Goal: Task Accomplishment & Management: Use online tool/utility

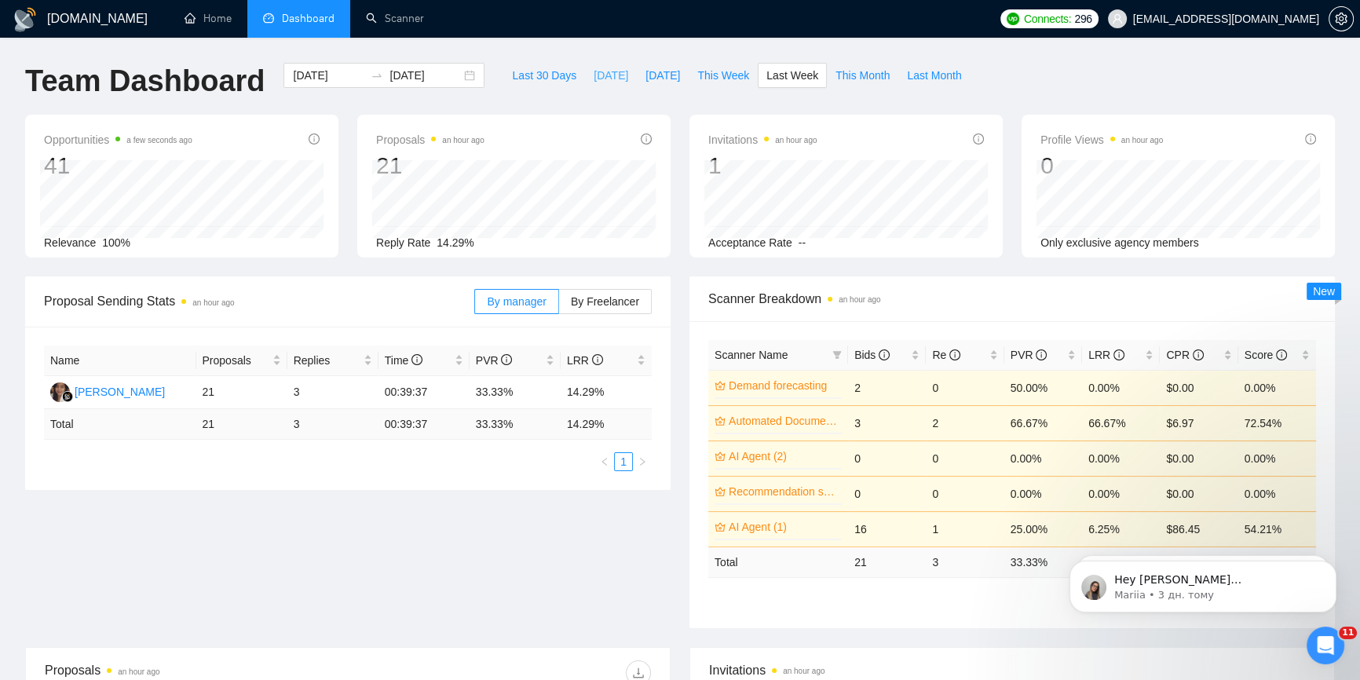
click at [594, 70] on span "[DATE]" at bounding box center [611, 75] width 35 height 17
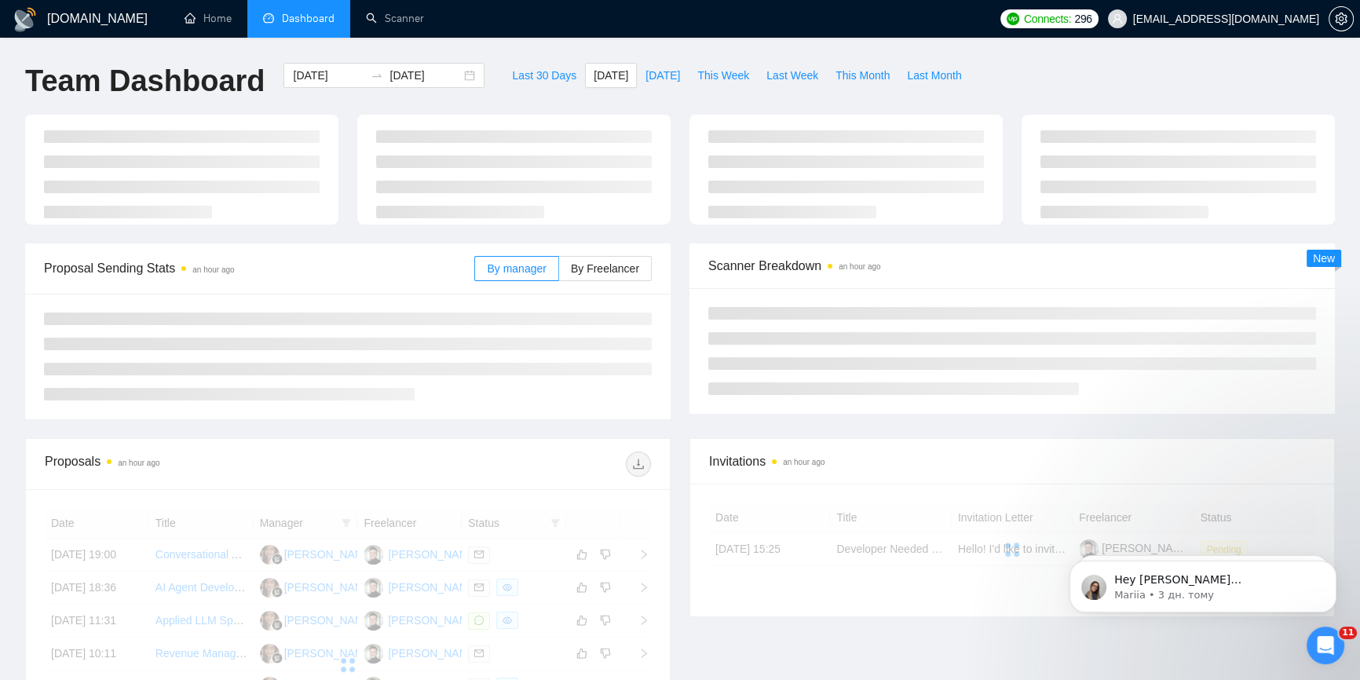
type input "2025-09-01"
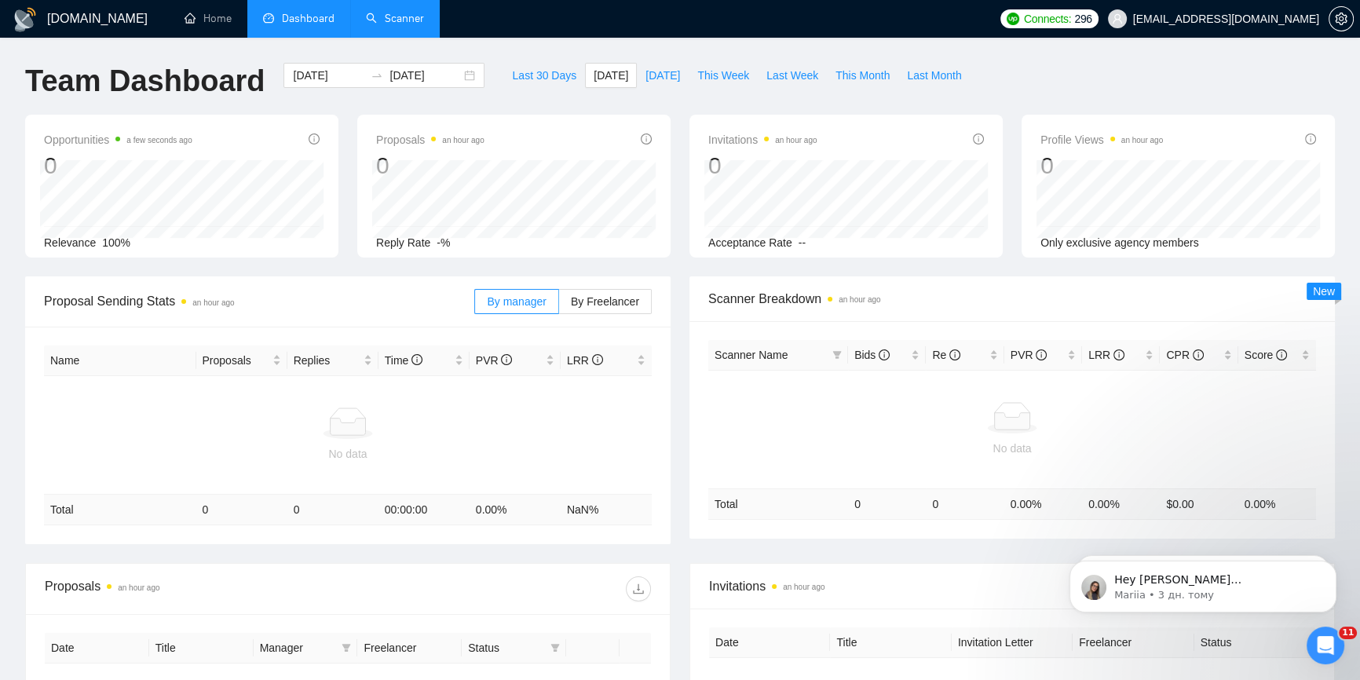
click at [404, 25] on link "Scanner" at bounding box center [395, 18] width 58 height 13
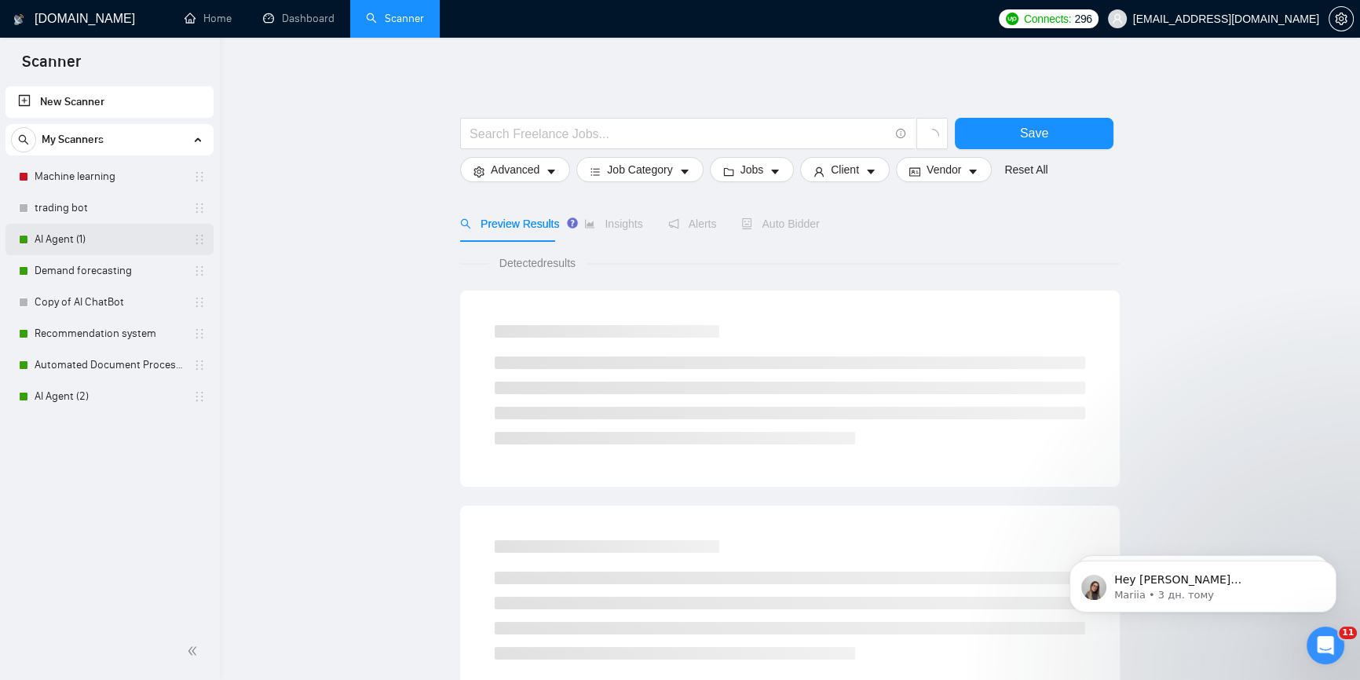
click at [77, 240] on link "AI Agent (1)" at bounding box center [109, 239] width 149 height 31
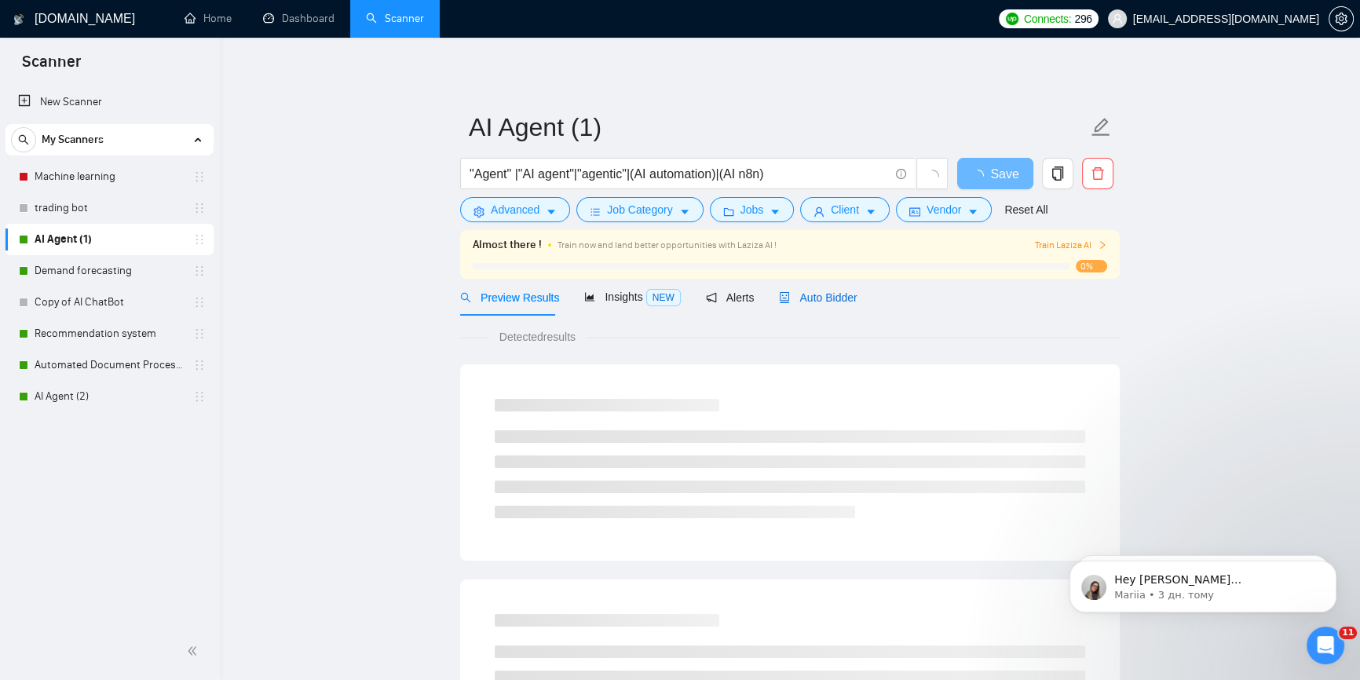
click at [835, 291] on span "Auto Bidder" at bounding box center [818, 297] width 78 height 13
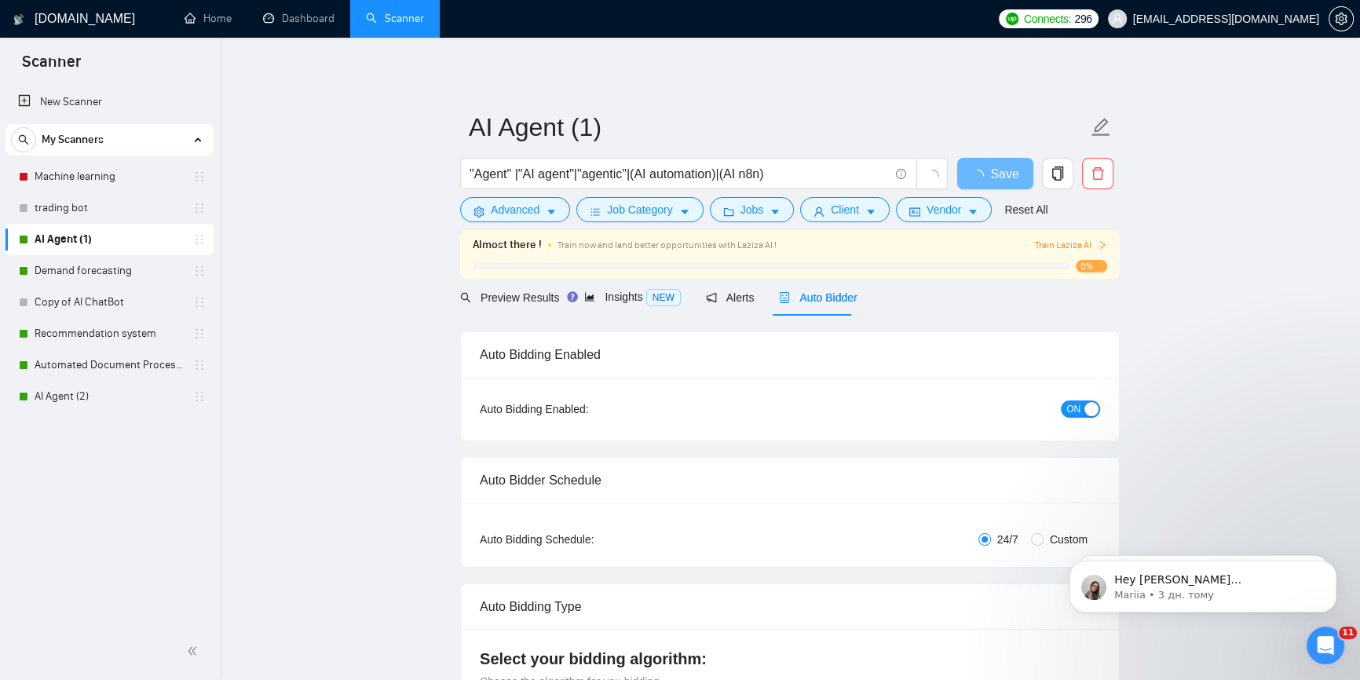
radio input "false"
radio input "true"
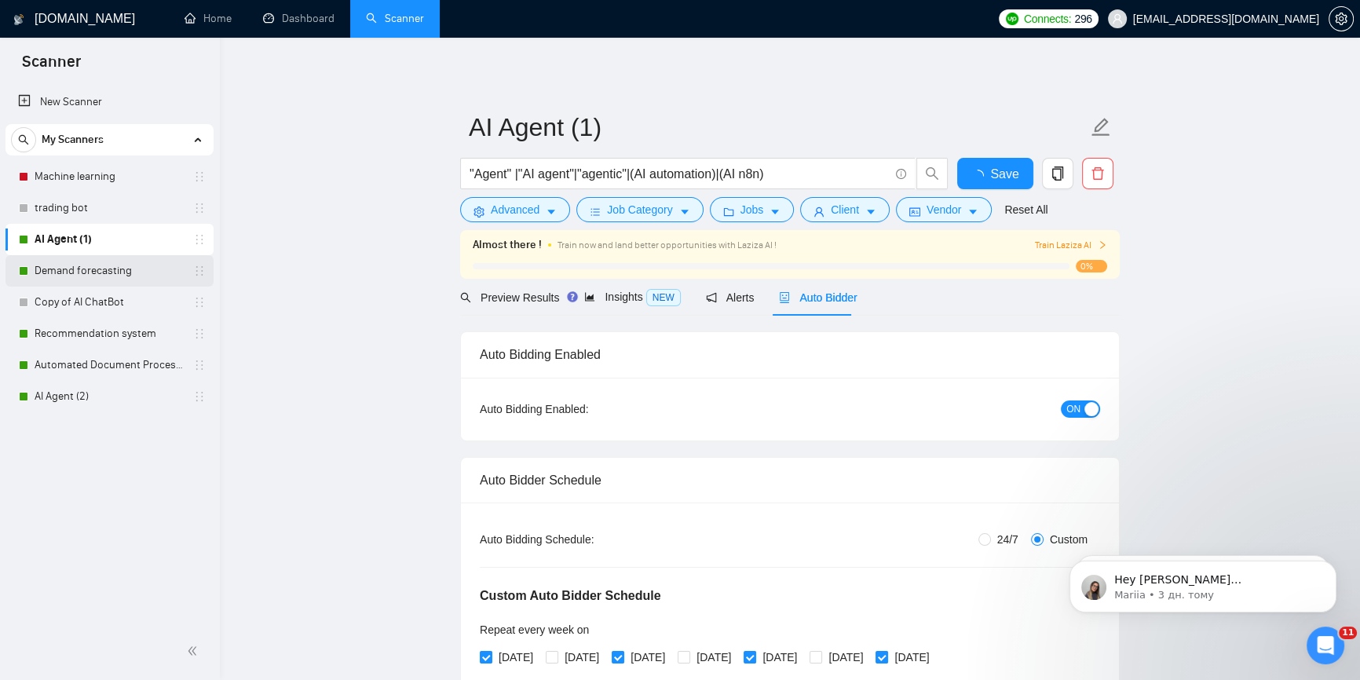
click at [71, 271] on link "Demand forecasting" at bounding box center [109, 270] width 149 height 31
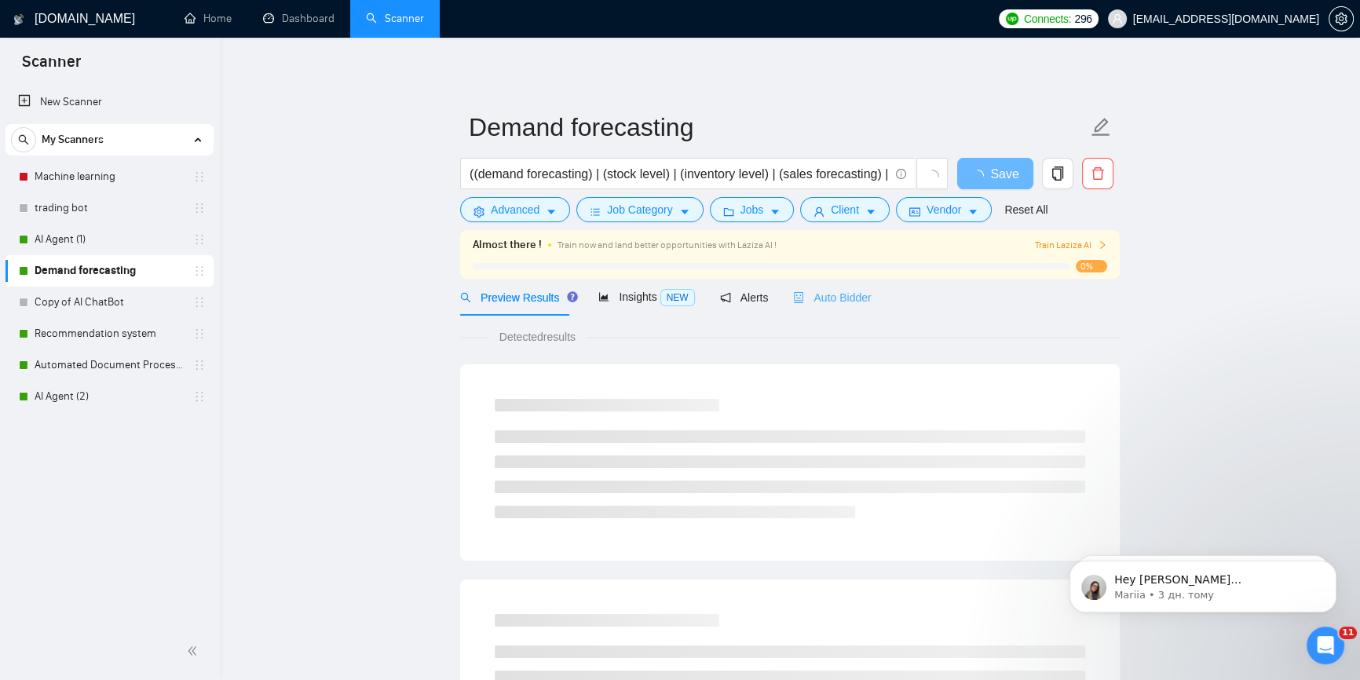
click at [840, 309] on div "Auto Bidder" at bounding box center [832, 297] width 78 height 37
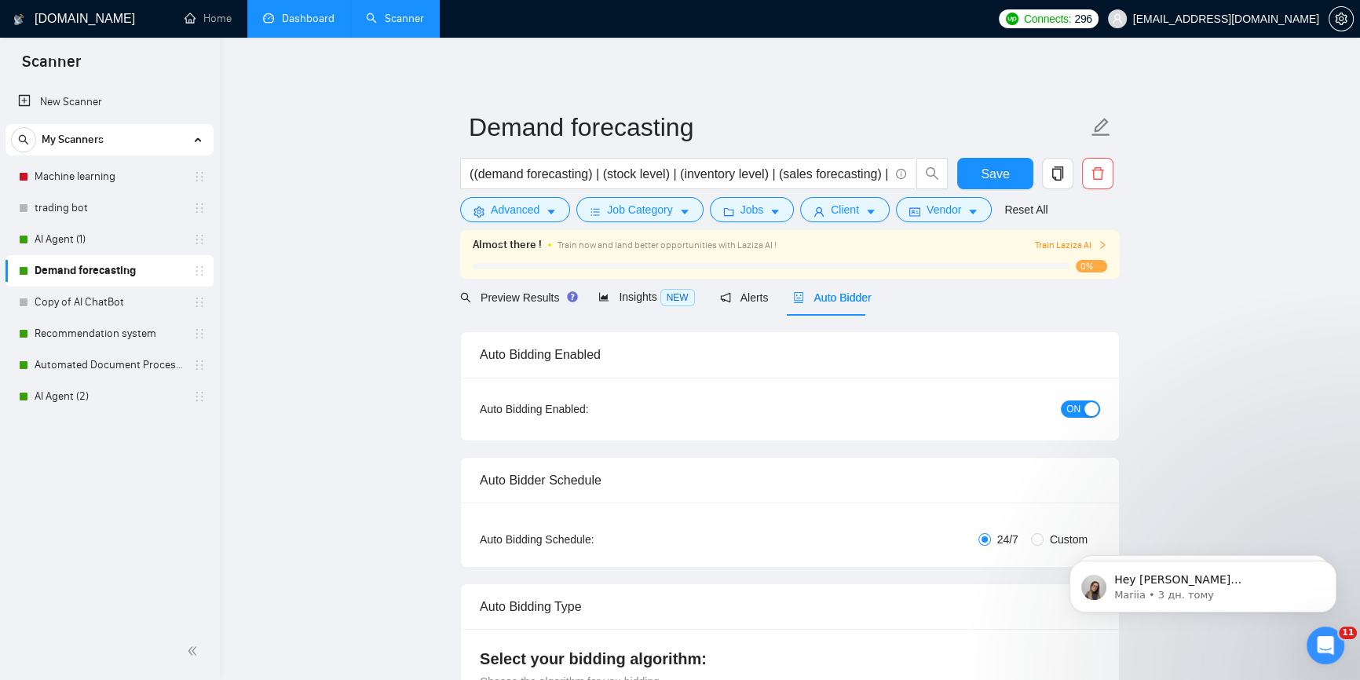
click at [294, 25] on link "Dashboard" at bounding box center [298, 18] width 71 height 13
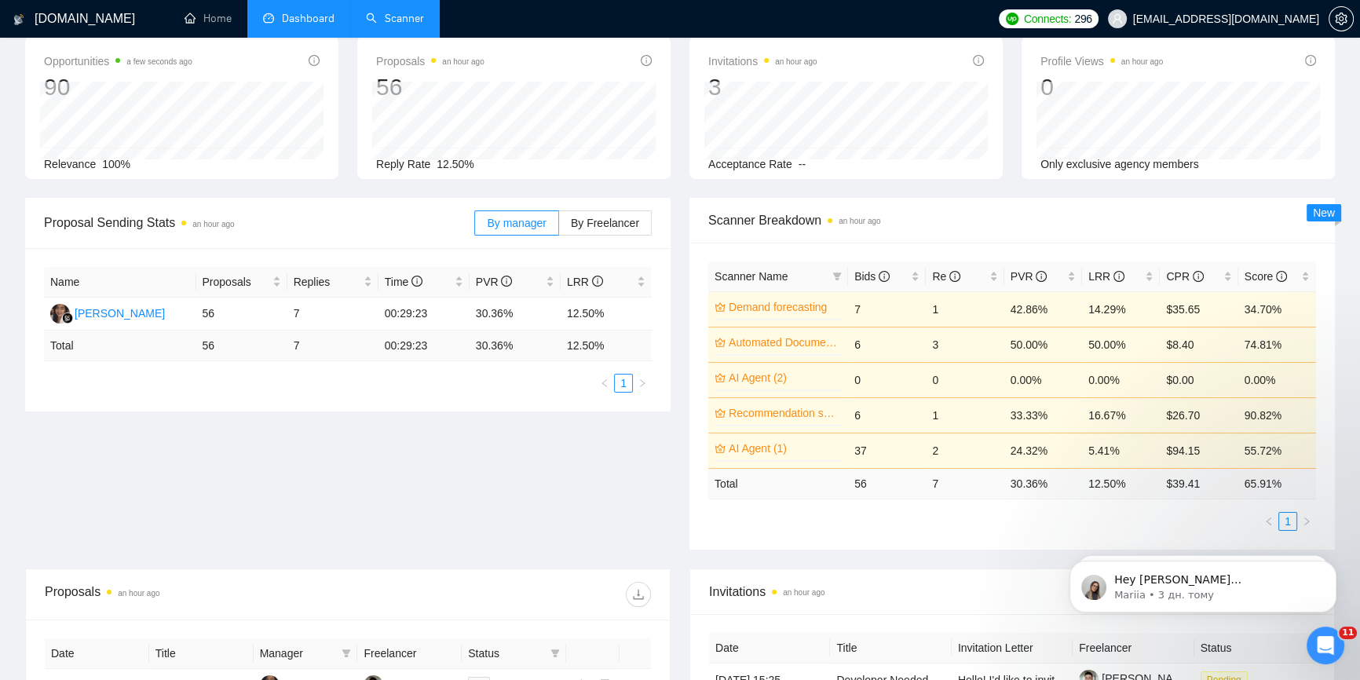
scroll to position [285, 0]
